Goal: Information Seeking & Learning: Learn about a topic

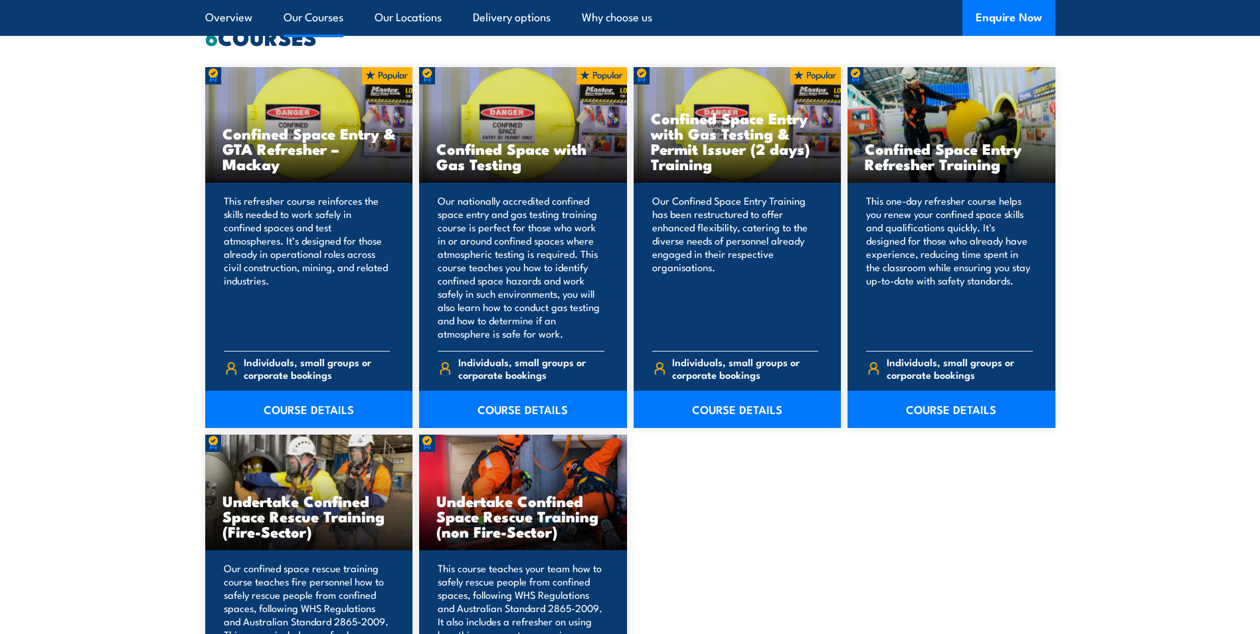
scroll to position [1262, 0]
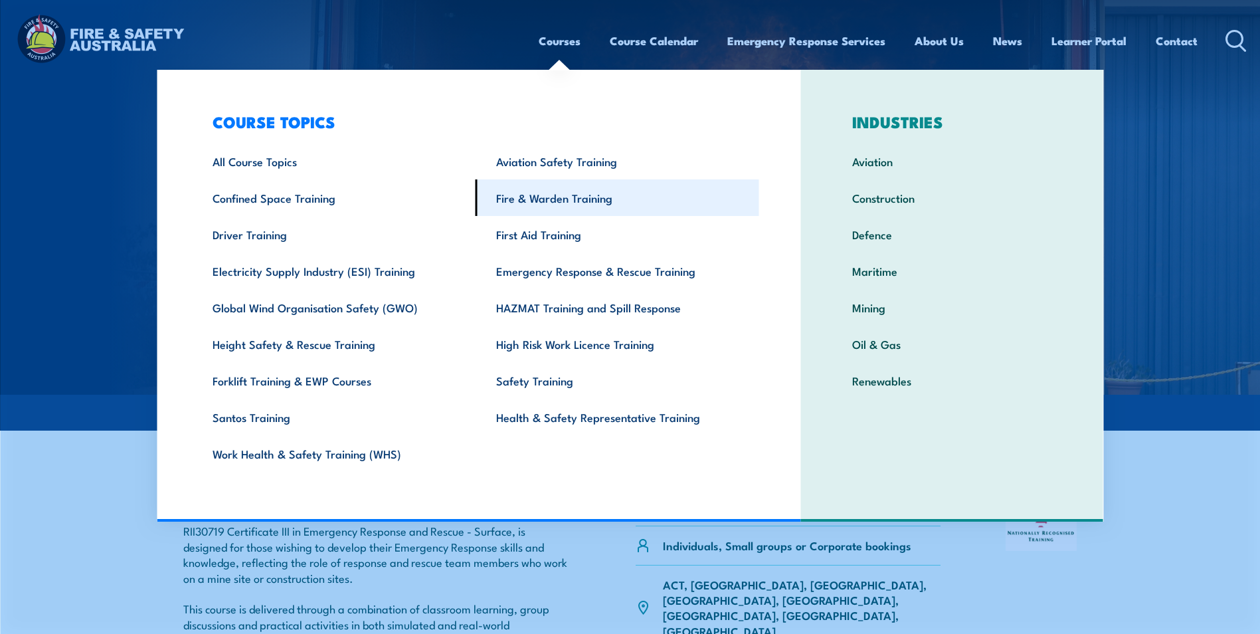
click at [601, 195] on link "Fire & Warden Training" at bounding box center [618, 197] width 284 height 37
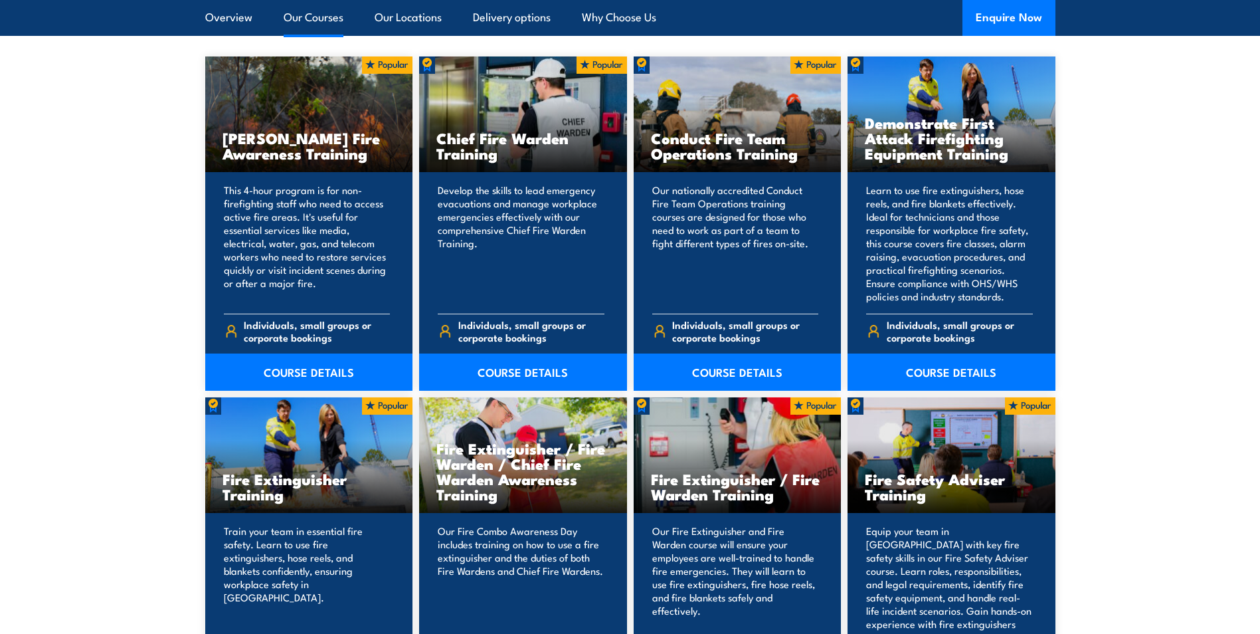
scroll to position [1196, 0]
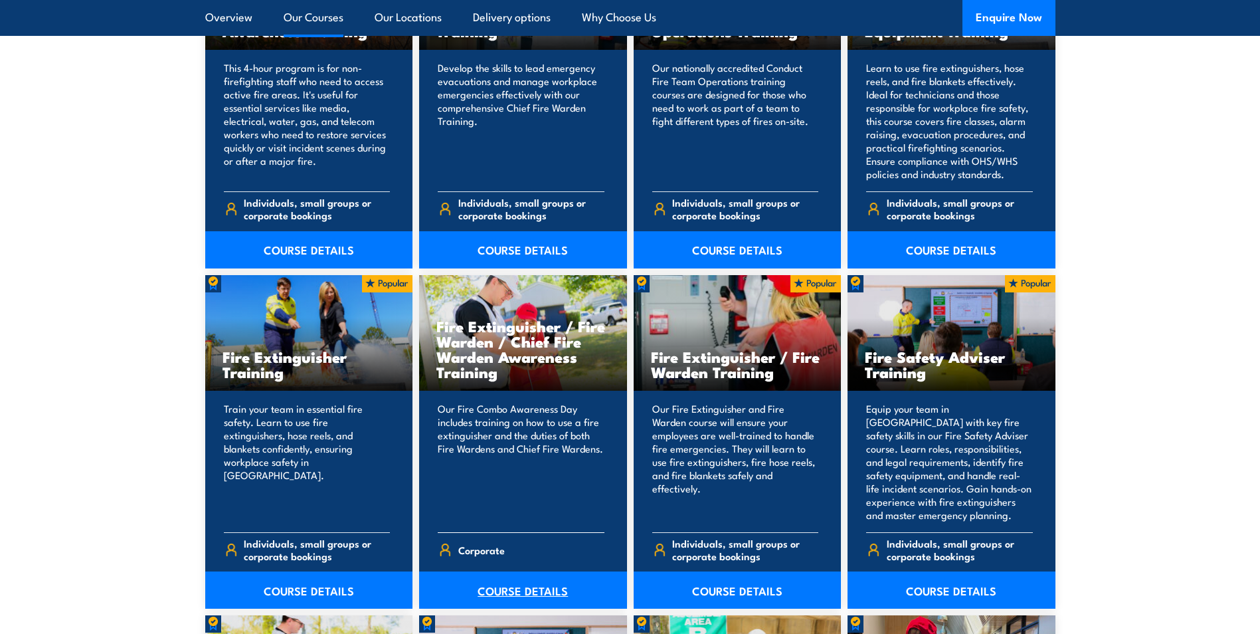
click at [531, 585] on link "COURSE DETAILS" at bounding box center [523, 589] width 208 height 37
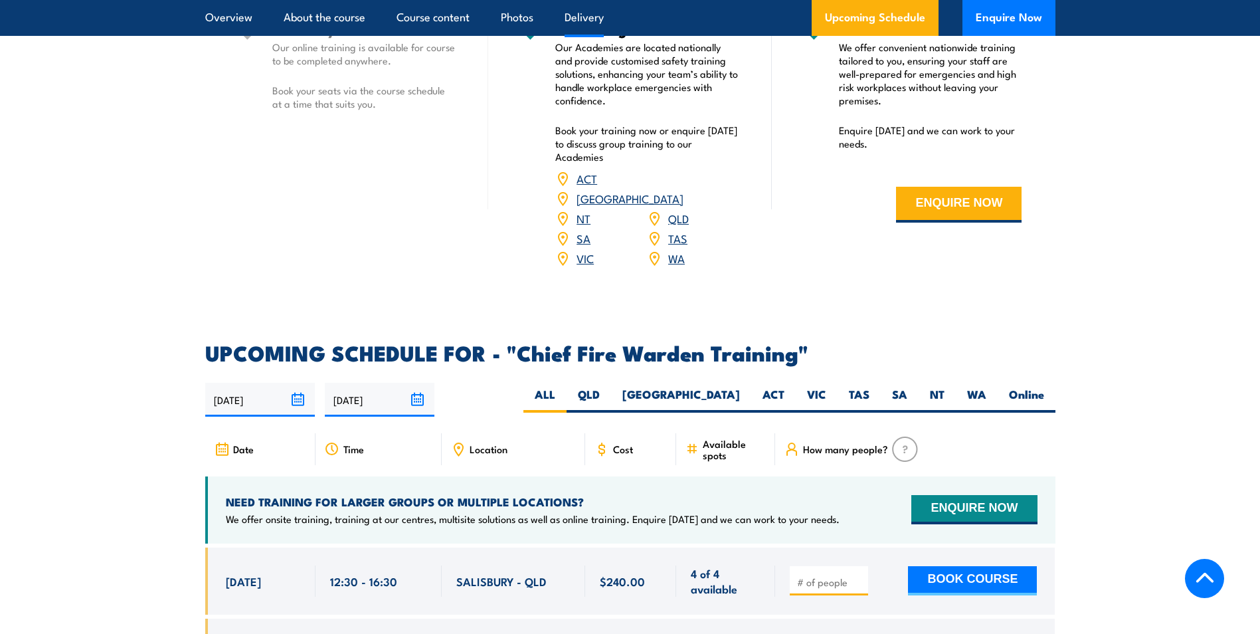
scroll to position [1661, 0]
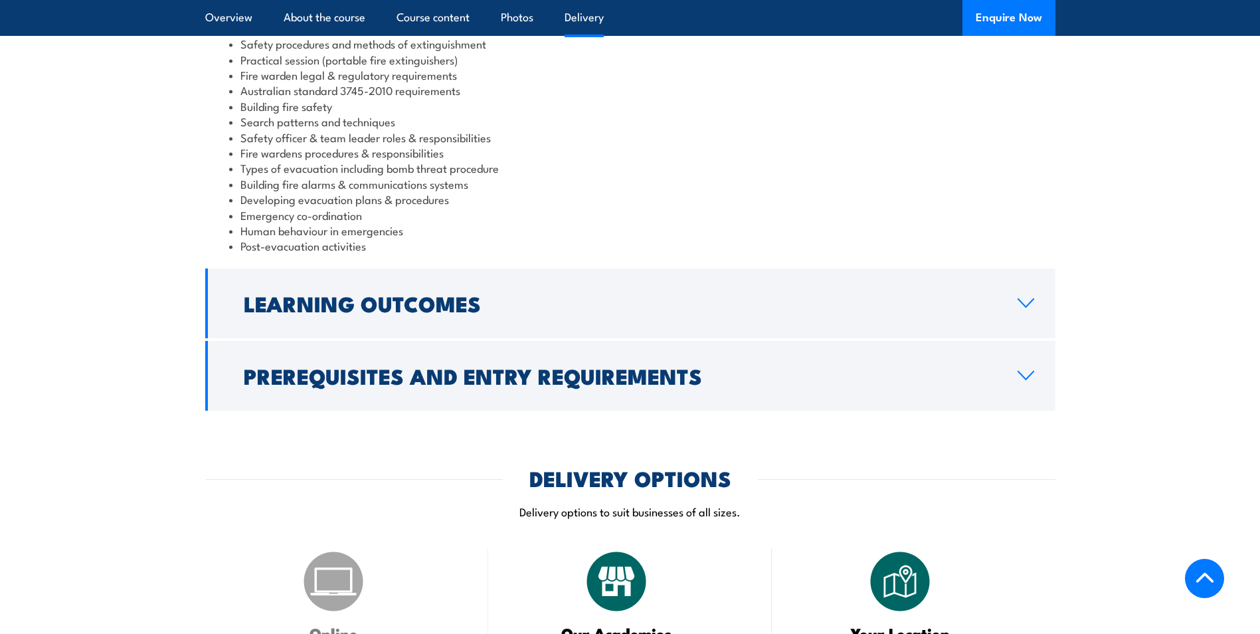
scroll to position [996, 0]
